Goal: Task Accomplishment & Management: Manage account settings

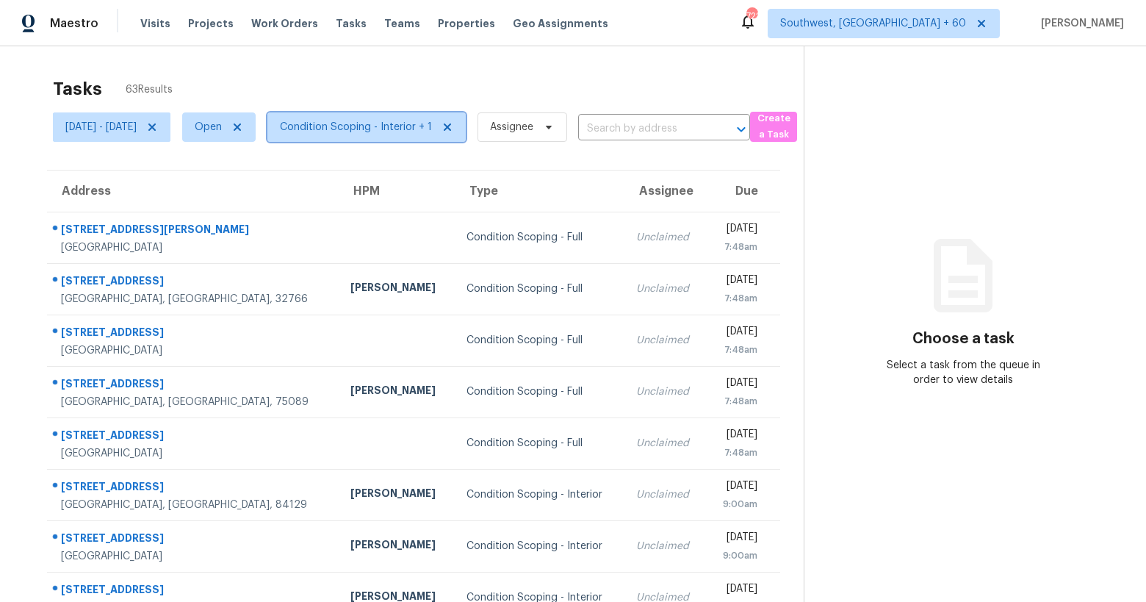
click at [398, 128] on span "Condition Scoping - Interior + 1" at bounding box center [356, 127] width 152 height 15
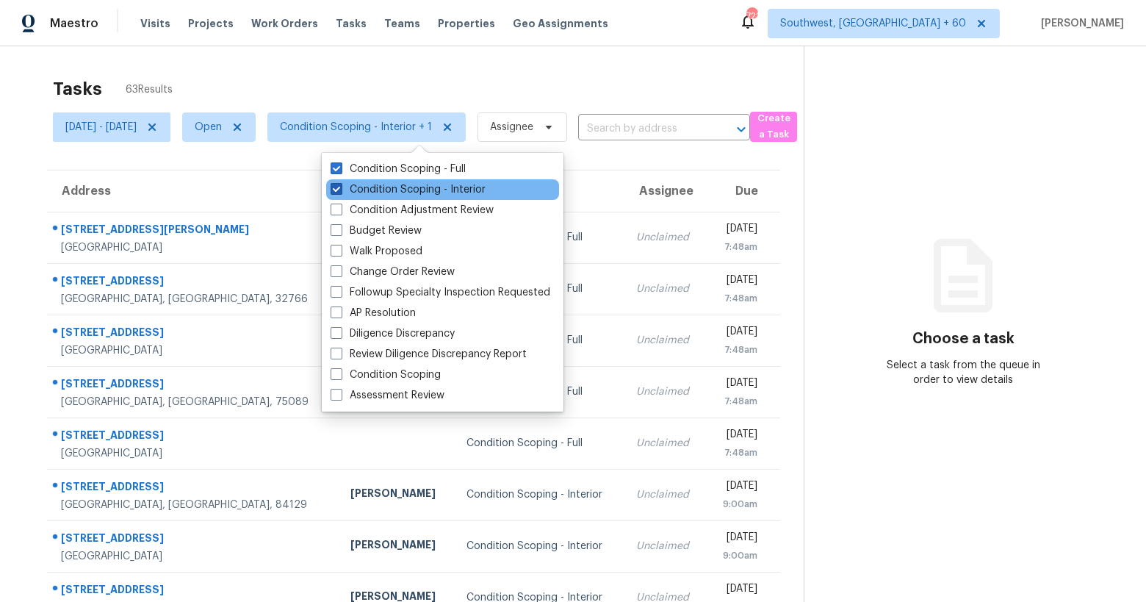
click at [389, 184] on label "Condition Scoping - Interior" at bounding box center [408, 189] width 155 height 15
click at [340, 184] on input "Condition Scoping - Interior" at bounding box center [336, 187] width 10 height 10
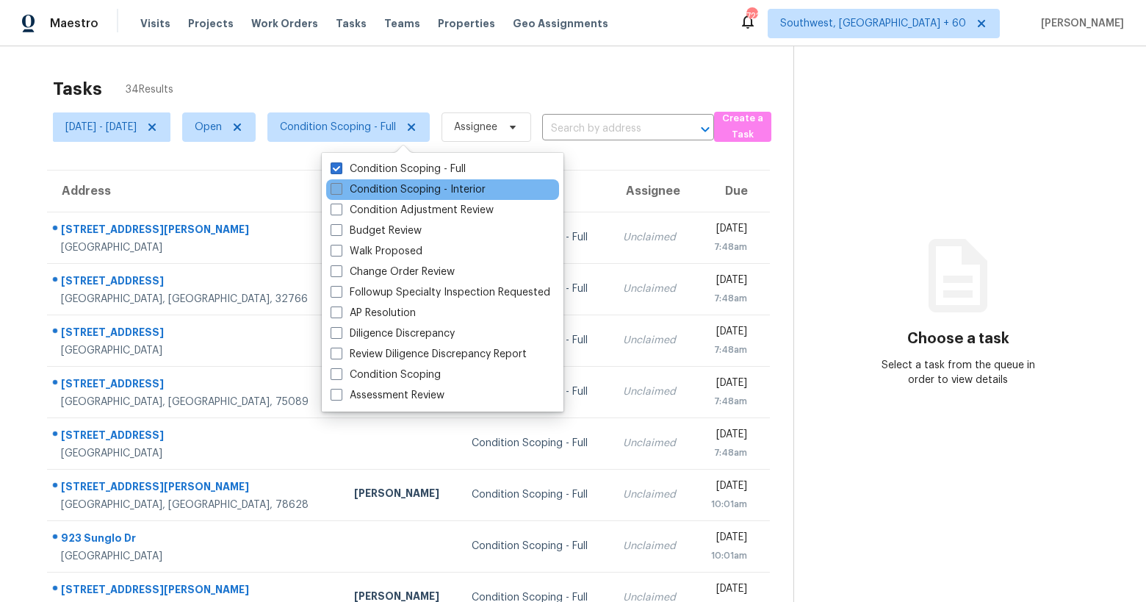
click at [389, 184] on label "Condition Scoping - Interior" at bounding box center [408, 189] width 155 height 15
click at [340, 184] on input "Condition Scoping - Interior" at bounding box center [336, 187] width 10 height 10
checkbox input "true"
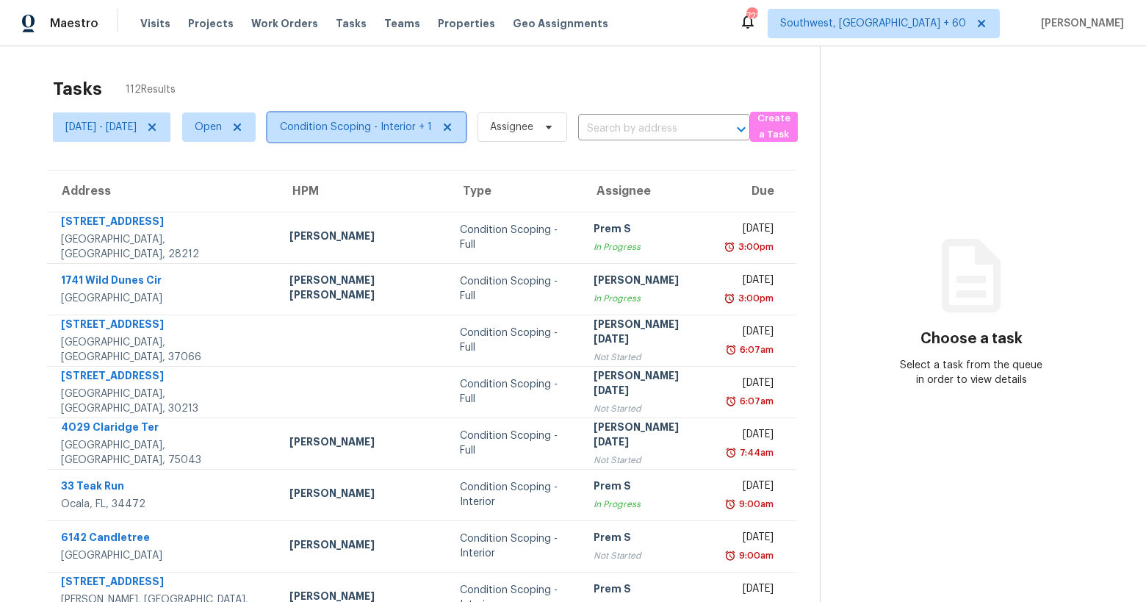
click at [450, 118] on span "Condition Scoping - Interior + 1" at bounding box center [366, 126] width 198 height 29
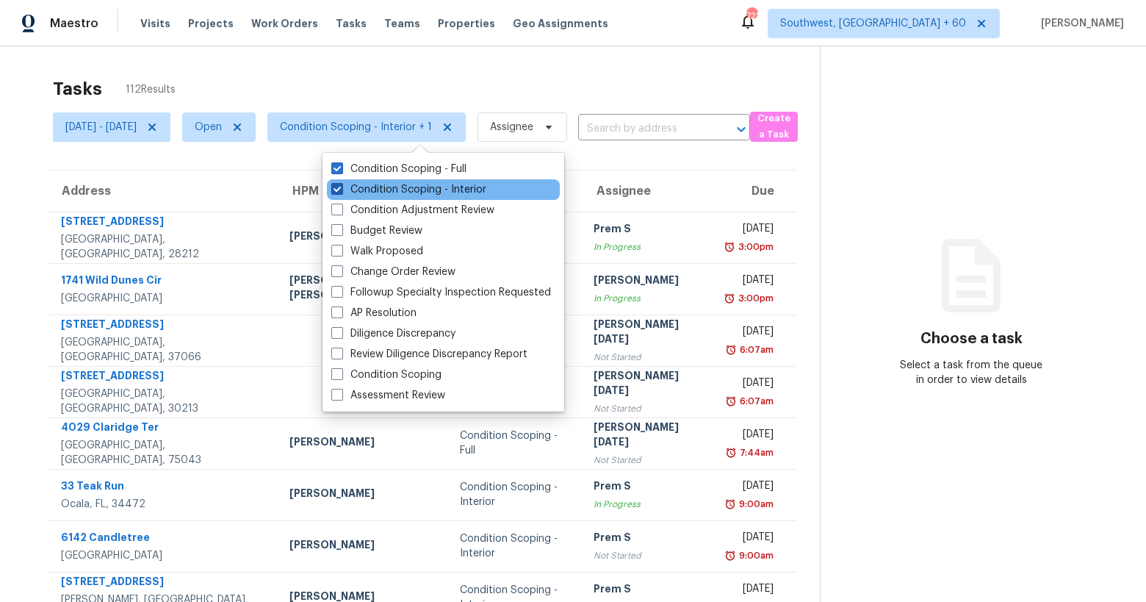
click at [400, 183] on label "Condition Scoping - Interior" at bounding box center [408, 189] width 155 height 15
click at [341, 183] on input "Condition Scoping - Interior" at bounding box center [336, 187] width 10 height 10
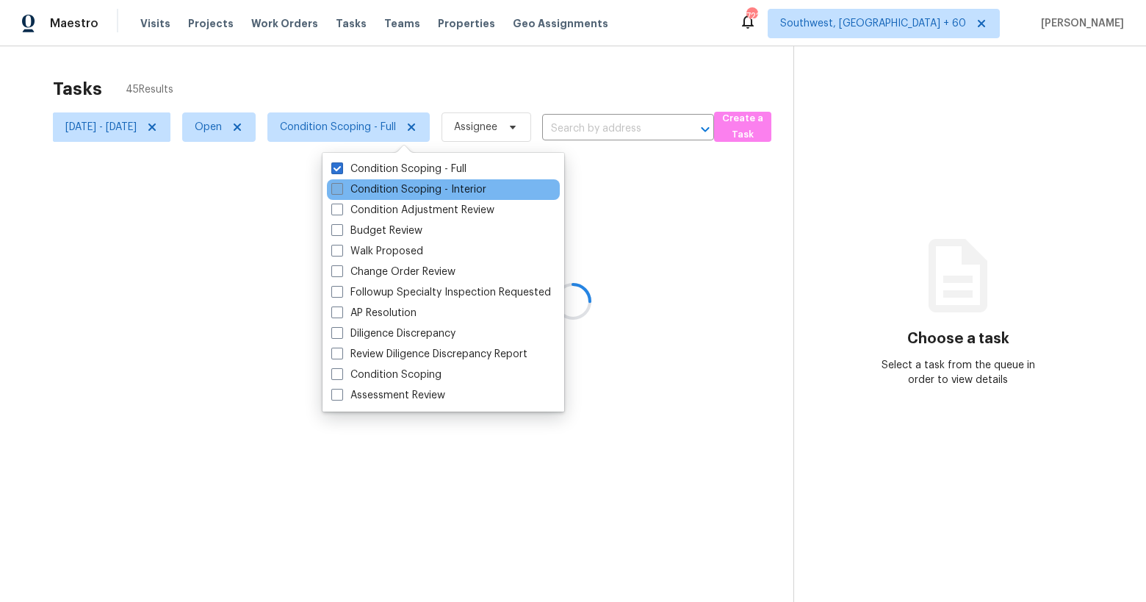
click at [400, 183] on label "Condition Scoping - Interior" at bounding box center [408, 189] width 155 height 15
click at [341, 183] on input "Condition Scoping - Interior" at bounding box center [336, 187] width 10 height 10
checkbox input "true"
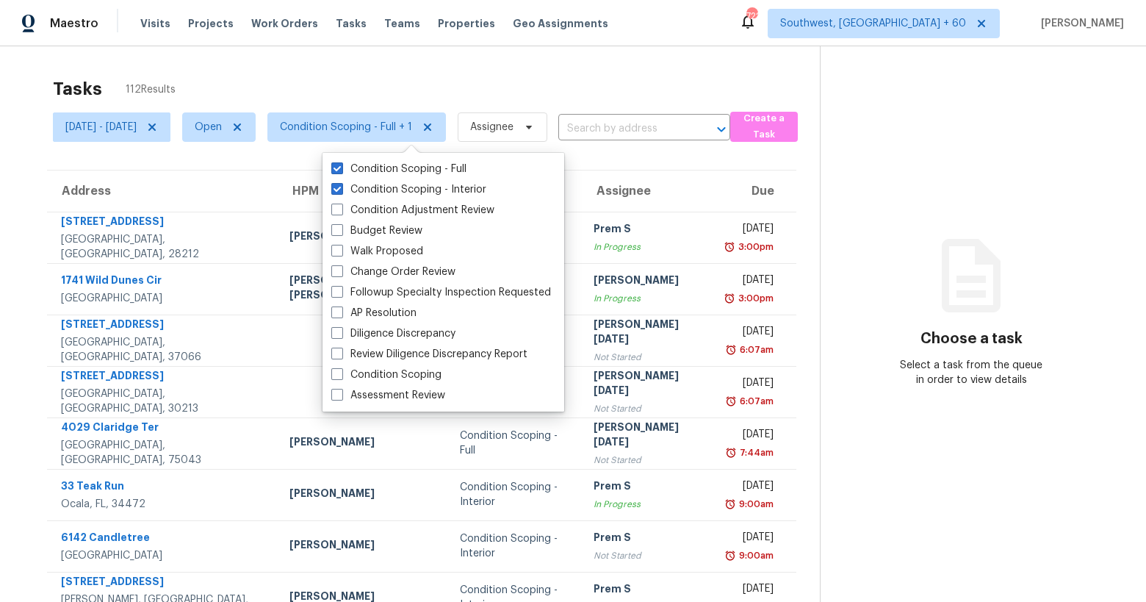
click at [368, 73] on div "Tasks 112 Results" at bounding box center [436, 89] width 767 height 38
